Goal: Task Accomplishment & Management: Manage account settings

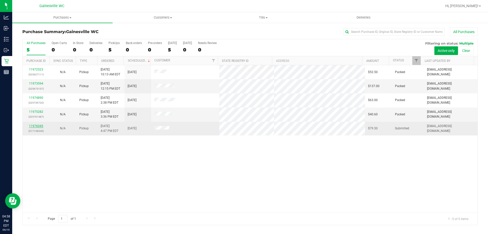
click at [36, 127] on link "11976045" at bounding box center [36, 126] width 14 height 4
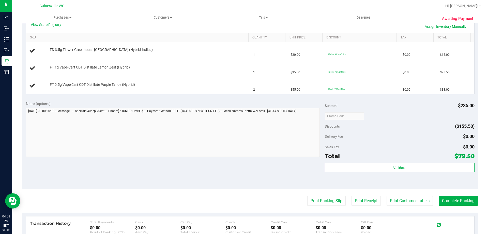
scroll to position [127, 0]
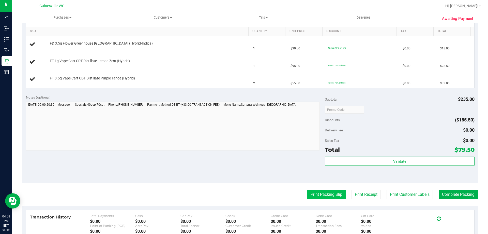
click at [311, 191] on button "Print Packing Slip" at bounding box center [326, 194] width 38 height 10
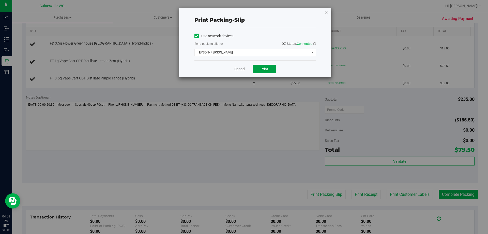
click at [264, 70] on span "Print" at bounding box center [265, 69] width 8 height 4
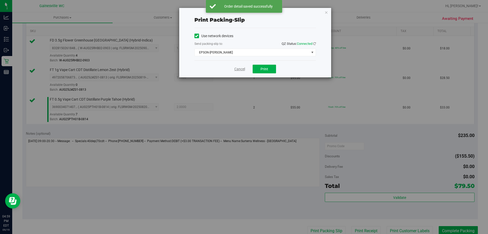
click at [241, 67] on link "Cancel" at bounding box center [239, 68] width 11 height 5
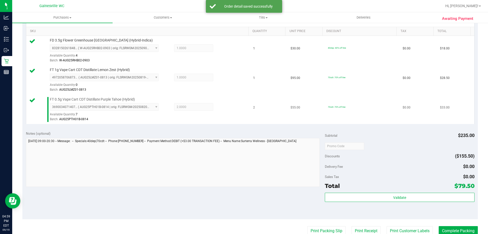
scroll to position [129, 0]
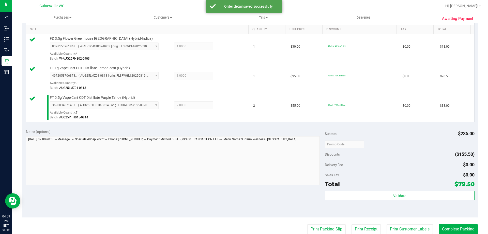
click at [379, 190] on div "Subtotal $235.00 Discounts ($155.50) Delivery Fee $0.00 Sales Tax $0.00 Total $…" at bounding box center [400, 171] width 150 height 85
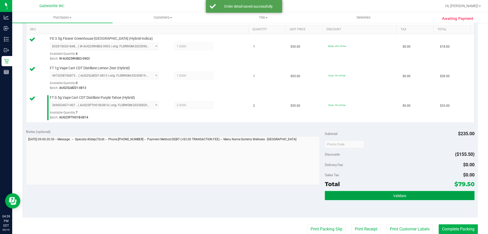
click at [379, 195] on button "Validate" at bounding box center [400, 195] width 150 height 9
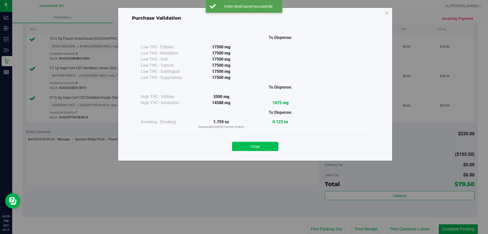
click at [264, 147] on button "Close" at bounding box center [255, 146] width 46 height 9
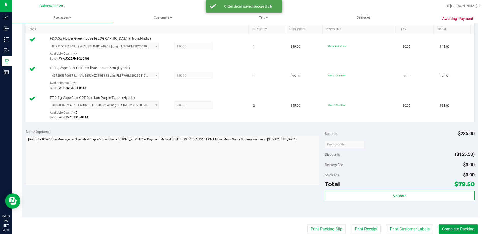
click at [456, 225] on button "Complete Packing" at bounding box center [458, 229] width 39 height 10
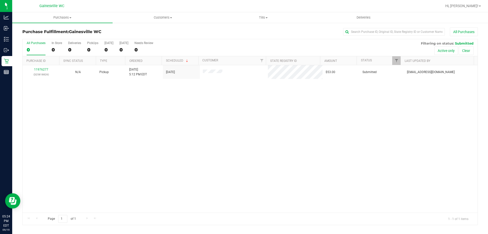
click at [186, 138] on div "11976277 (325818826) N/A Pickup [DATE] 5:12 PM EDT 9/19/2025 $53.00 Submitted […" at bounding box center [250, 138] width 455 height 147
click at [160, 121] on div "No results found." at bounding box center [250, 156] width 455 height 182
